Goal: Task Accomplishment & Management: Use online tool/utility

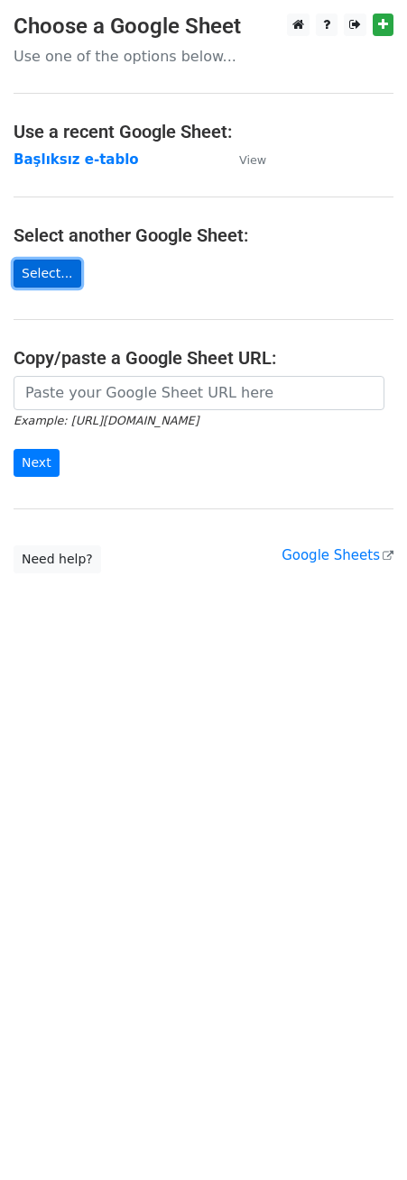
click at [31, 271] on link "Select..." at bounding box center [48, 274] width 68 height 28
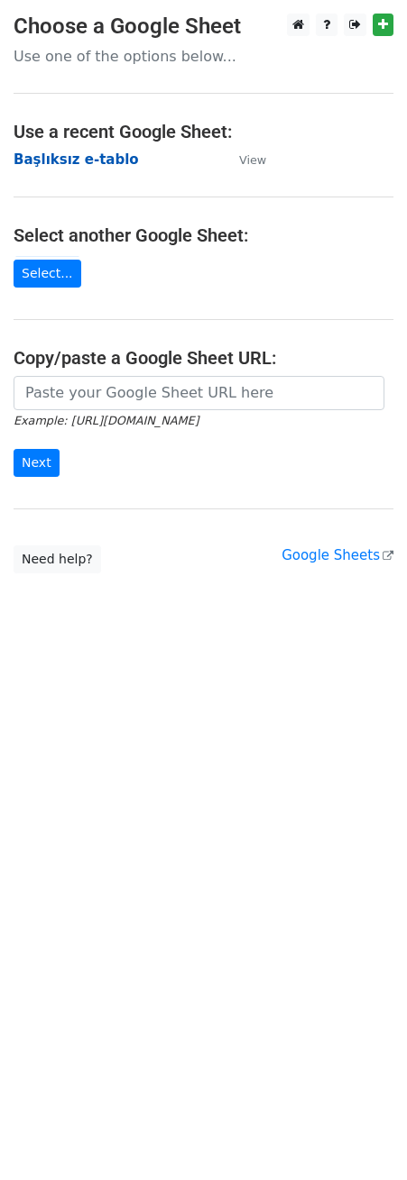
click at [79, 153] on strong "Başlıksız e-tablo" at bounding box center [76, 160] width 125 height 16
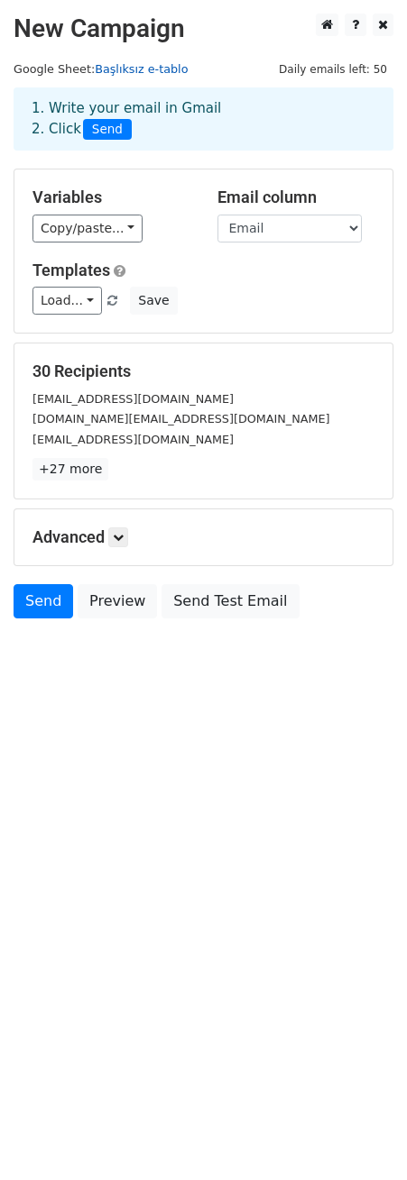
click at [128, 69] on link "Başlıksız e-tablo" at bounding box center [141, 69] width 93 height 14
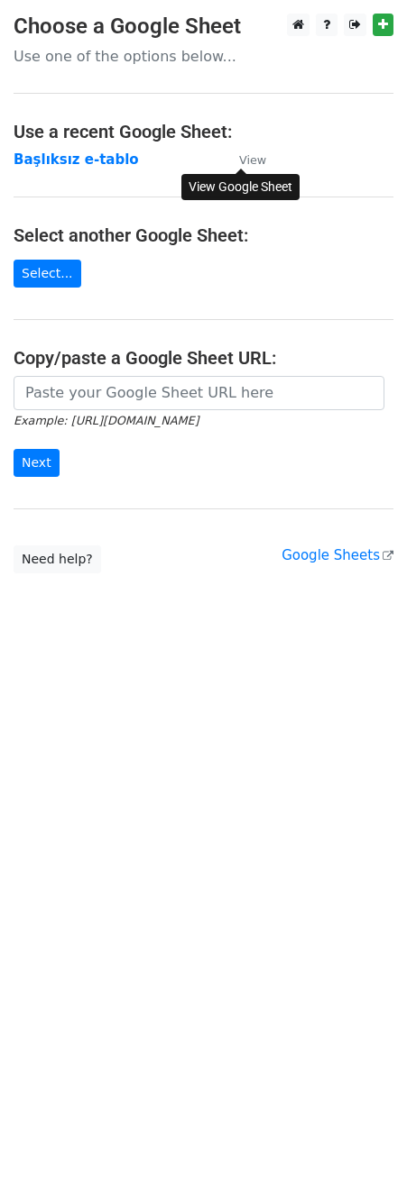
click at [262, 153] on small "View" at bounding box center [252, 160] width 27 height 14
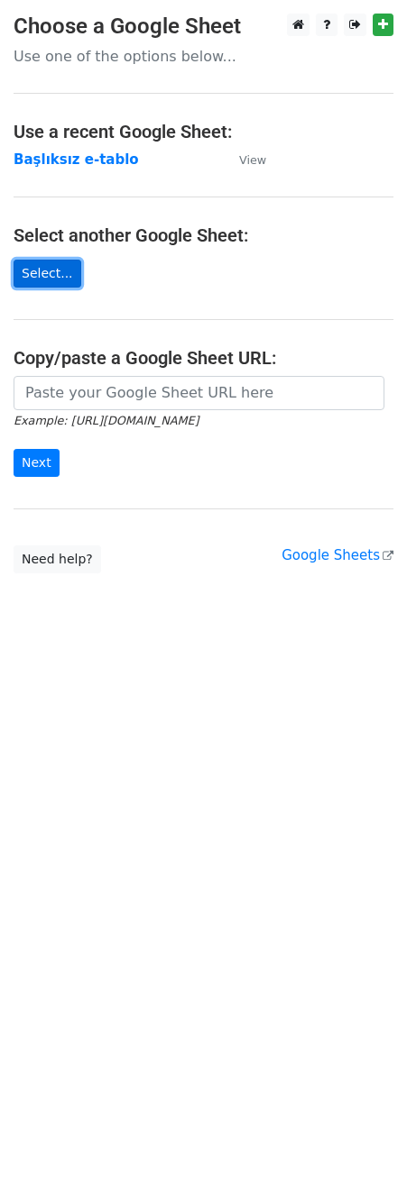
click at [68, 278] on link "Select..." at bounding box center [48, 274] width 68 height 28
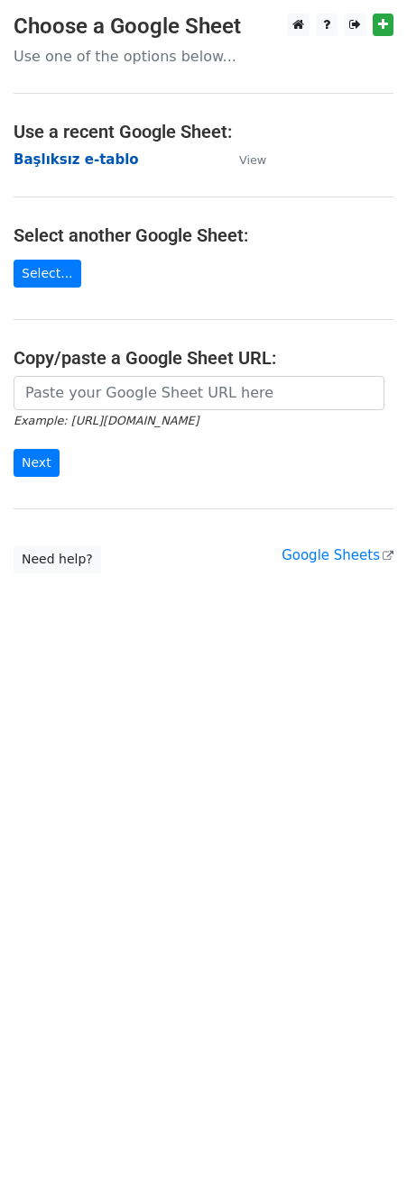
click at [46, 152] on strong "Başlıksız e-tablo" at bounding box center [76, 160] width 125 height 16
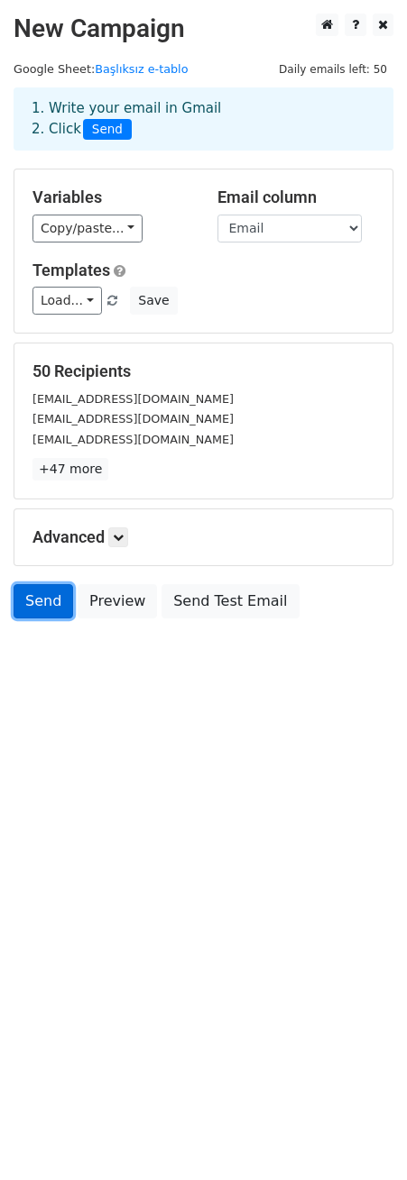
click at [38, 619] on link "Send" at bounding box center [44, 601] width 60 height 34
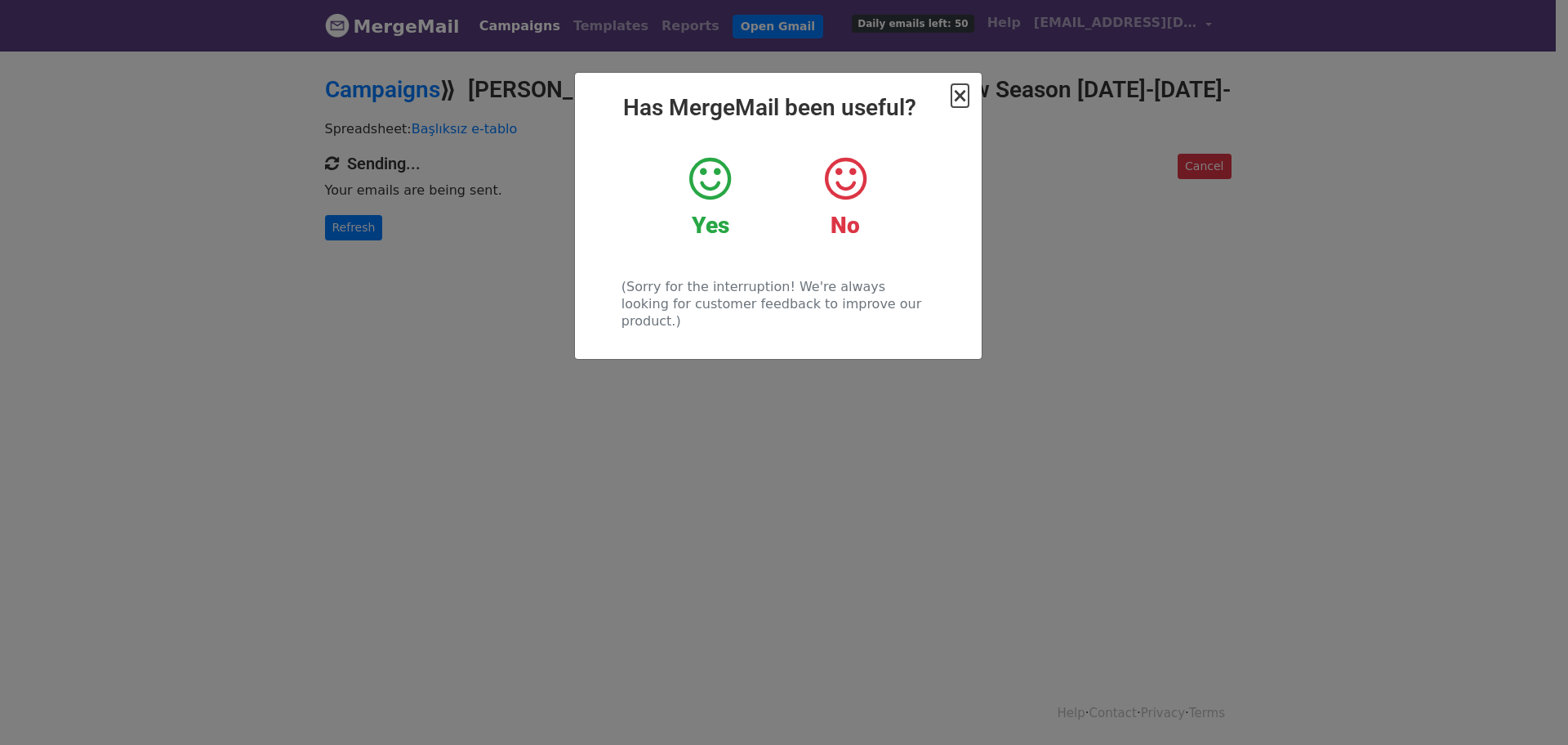
click at [961, 96] on span "×" at bounding box center [960, 95] width 16 height 23
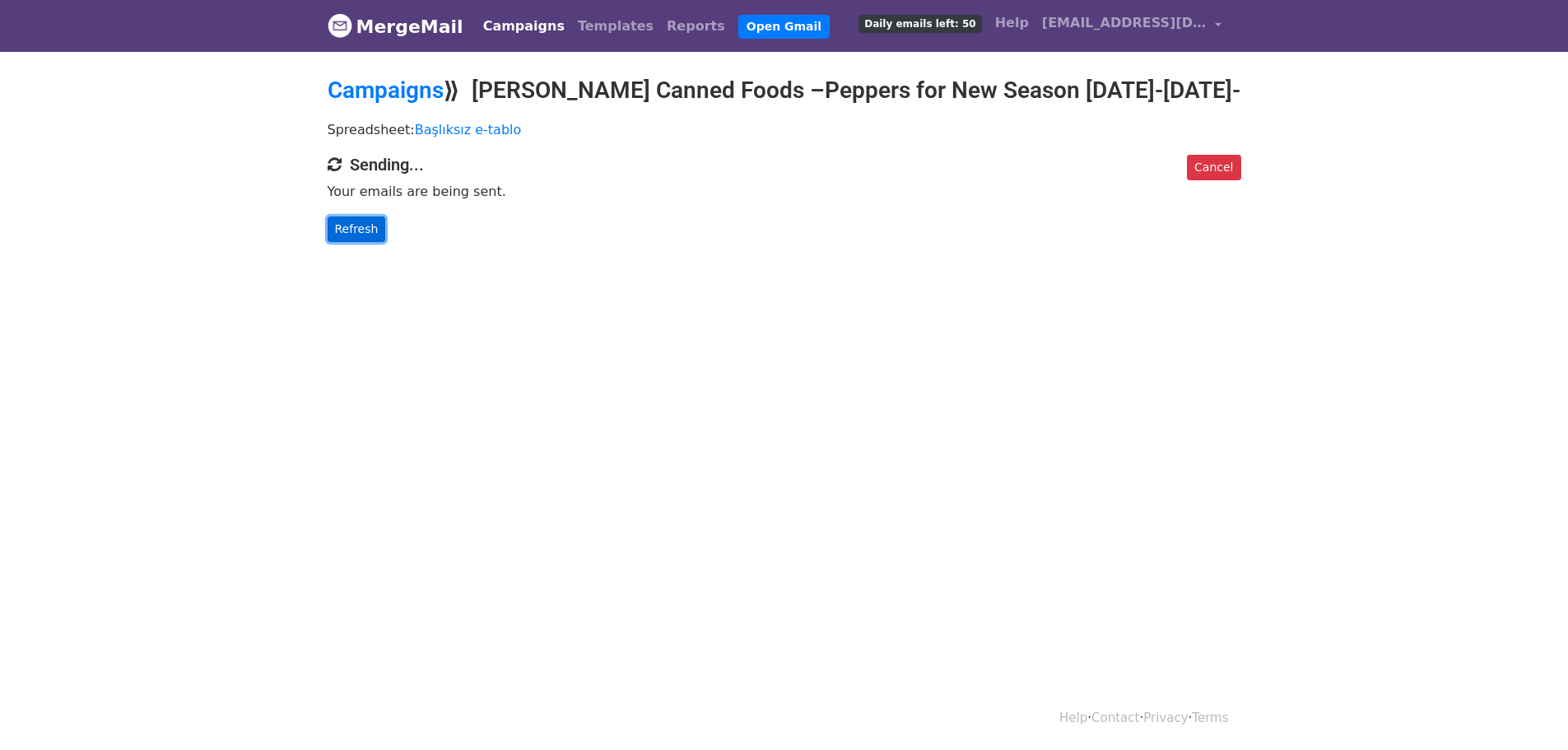
click at [367, 234] on link "Refresh" at bounding box center [357, 229] width 58 height 26
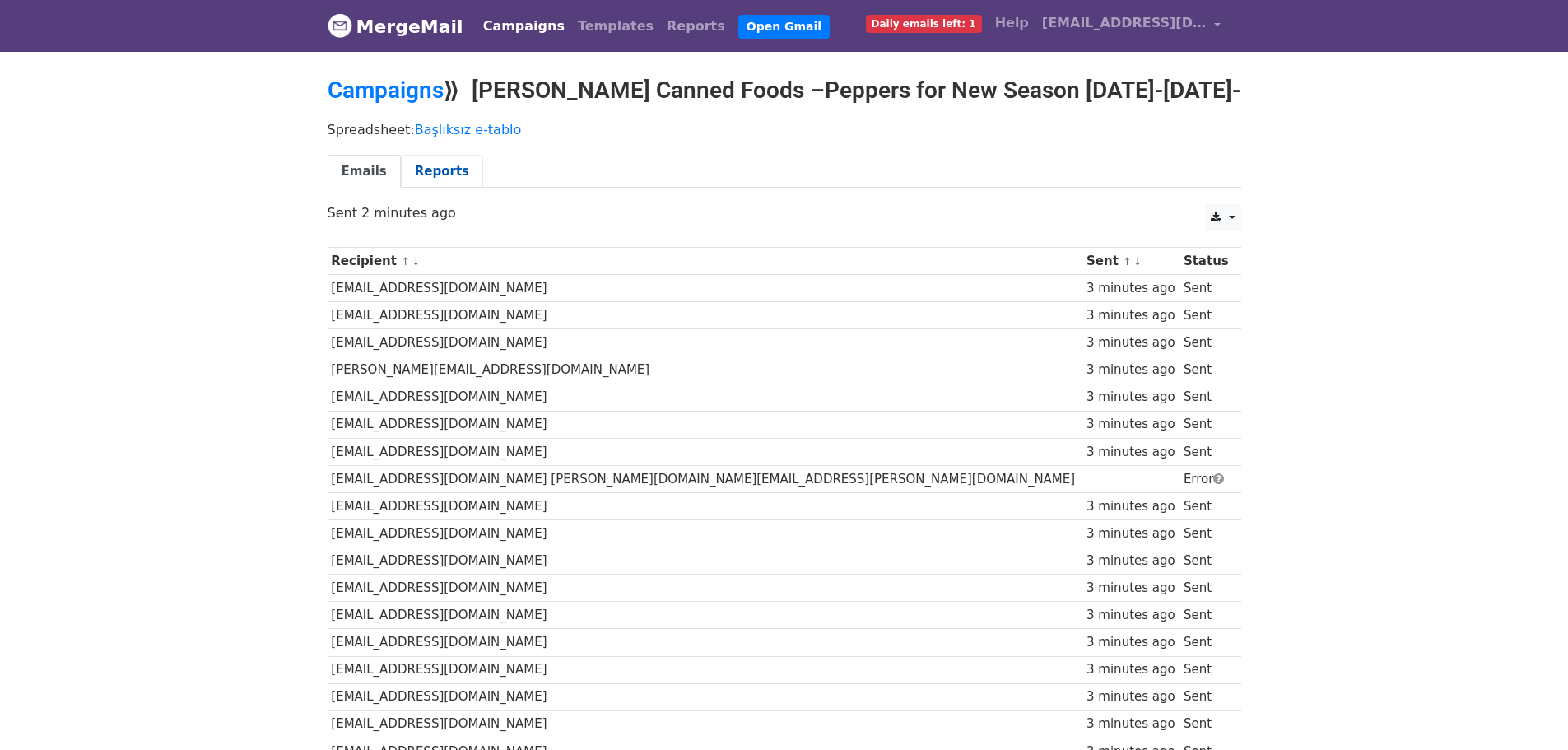
click at [431, 163] on link "Reports" at bounding box center [442, 172] width 82 height 34
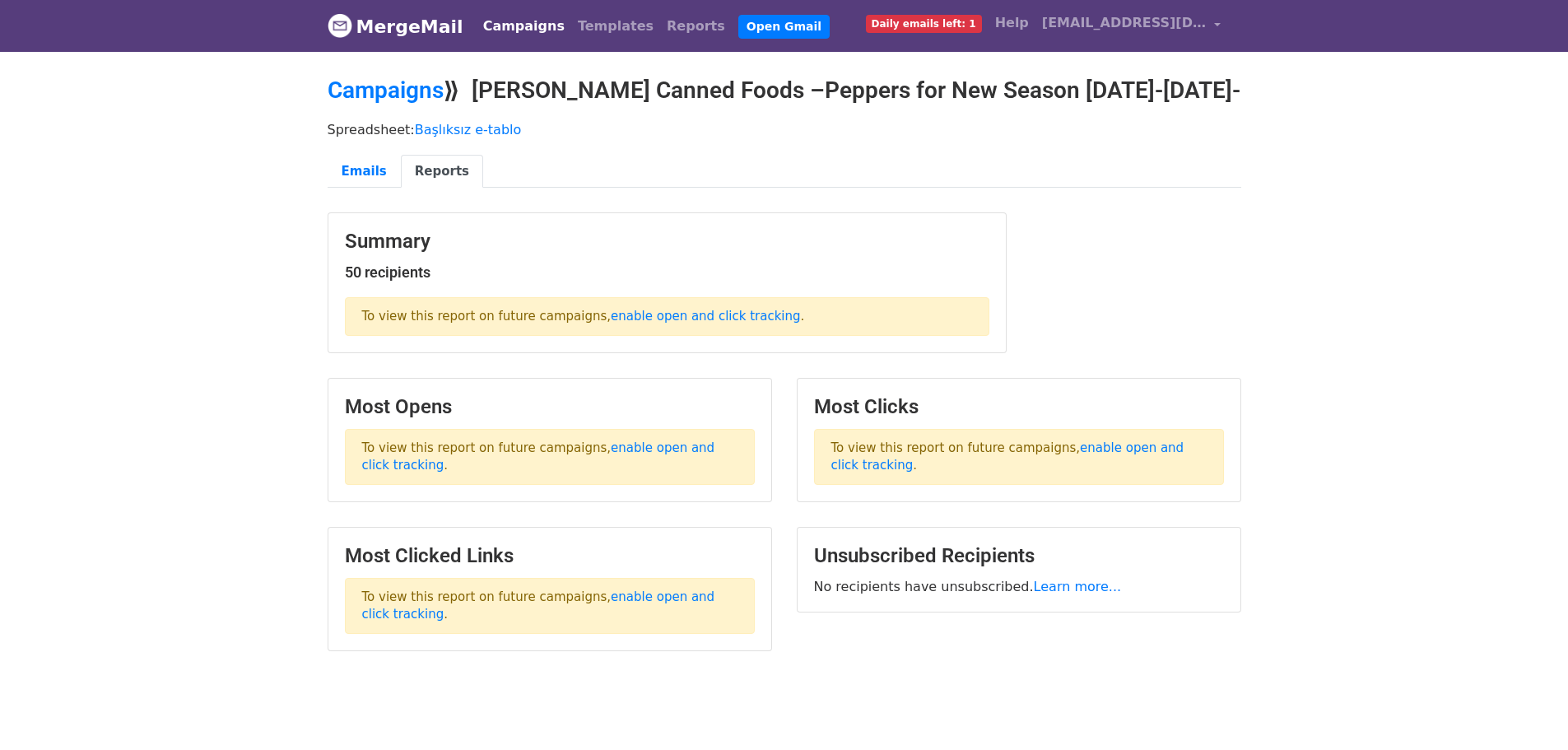
scroll to position [51, 0]
